Goal: Information Seeking & Learning: Find contact information

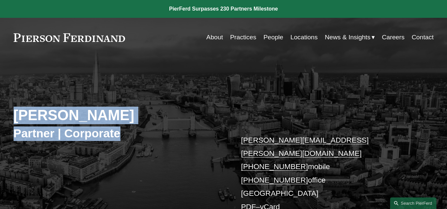
drag, startPoint x: 82, startPoint y: 127, endPoint x: 1, endPoint y: 111, distance: 82.6
click at [1, 111] on div "[PERSON_NAME] Partner | Corporate [PERSON_NAME][EMAIL_ADDRESS][PERSON_NAME][DOM…" at bounding box center [223, 150] width 447 height 161
copy div "[PERSON_NAME] Partner | Corporate"
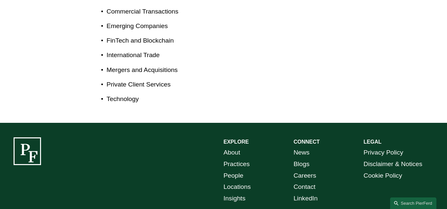
scroll to position [430, 0]
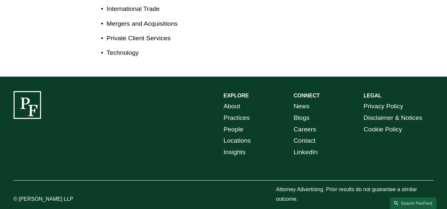
drag, startPoint x: 83, startPoint y: 190, endPoint x: 19, endPoint y: 188, distance: 63.5
click at [19, 195] on p "© [PERSON_NAME] LLP" at bounding box center [58, 200] width 88 height 10
copy p "[PERSON_NAME] LLP"
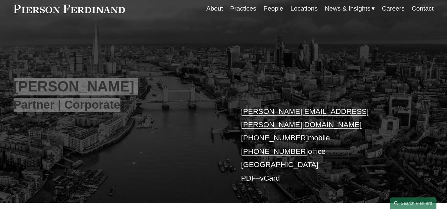
scroll to position [0, 0]
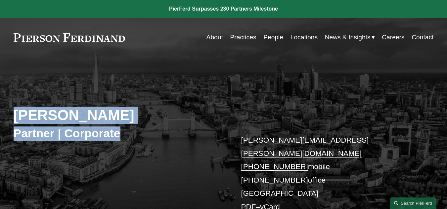
click at [14, 87] on div "[PERSON_NAME] Partner | Corporate [PERSON_NAME][EMAIL_ADDRESS][PERSON_NAME][DOM…" at bounding box center [223, 150] width 447 height 161
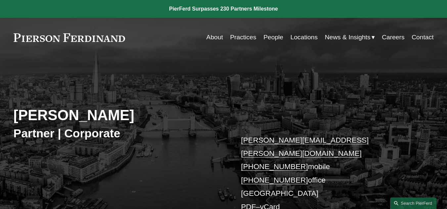
click at [200, 154] on div "[PERSON_NAME] Partner | Corporate [PERSON_NAME][EMAIL_ADDRESS][PERSON_NAME][DOM…" at bounding box center [223, 150] width 447 height 161
drag, startPoint x: 325, startPoint y: 171, endPoint x: 237, endPoint y: 155, distance: 89.4
click at [237, 155] on div "[PERSON_NAME] Partner | Corporate [PERSON_NAME][EMAIL_ADDRESS][PERSON_NAME][DOM…" at bounding box center [223, 150] width 447 height 161
copy p "[PHONE_NUMBER] mobile [PHONE_NUMBER] office"
drag, startPoint x: 275, startPoint y: 180, endPoint x: 233, endPoint y: 180, distance: 42.3
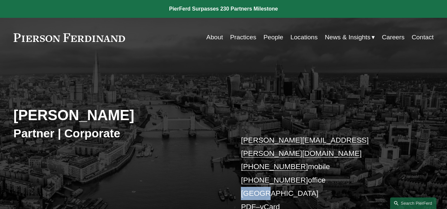
click at [233, 180] on div "[PERSON_NAME] Partner | Corporate [PERSON_NAME][EMAIL_ADDRESS][PERSON_NAME][DOM…" at bounding box center [223, 150] width 447 height 161
copy p "[GEOGRAPHIC_DATA]"
click at [118, 158] on div "[PERSON_NAME] Partner | Corporate [PERSON_NAME][EMAIL_ADDRESS][PERSON_NAME][DOM…" at bounding box center [223, 150] width 447 height 161
click at [171, 117] on h2 "[PERSON_NAME]" at bounding box center [119, 116] width 210 height 18
